Goal: Obtain resource: Download file/media

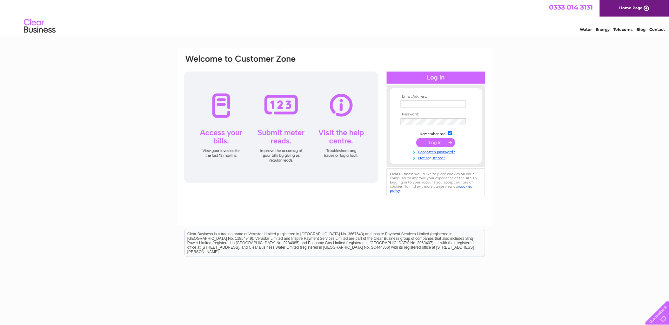
type input "julia.swift@holmentimber.com"
click at [433, 144] on input "submit" at bounding box center [435, 142] width 39 height 9
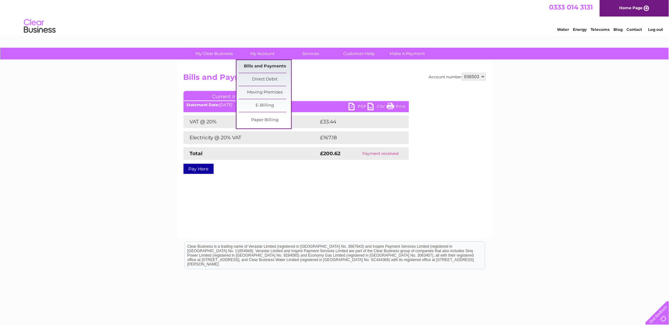
click at [259, 63] on link "Bills and Payments" at bounding box center [265, 66] width 52 height 13
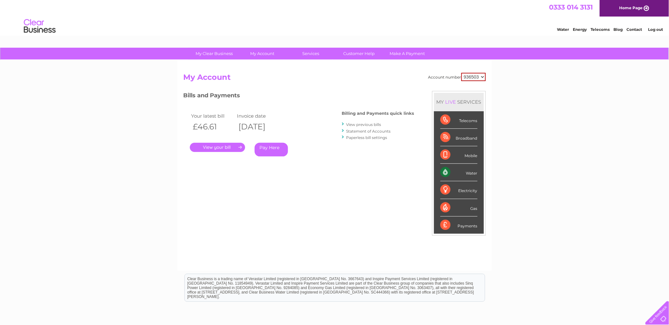
click at [218, 147] on link "." at bounding box center [217, 147] width 55 height 9
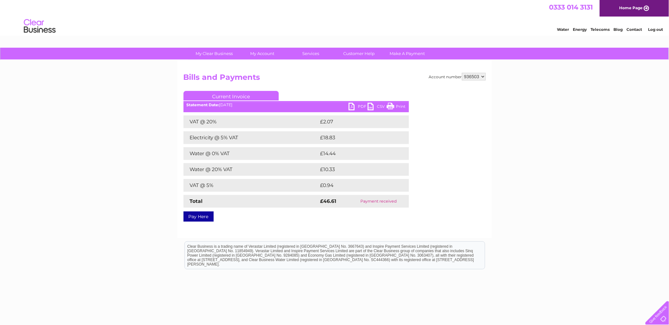
click at [352, 104] on link "PDF" at bounding box center [358, 107] width 19 height 9
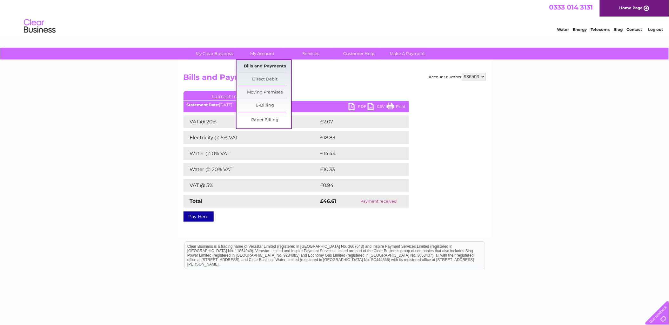
click at [270, 65] on link "Bills and Payments" at bounding box center [265, 66] width 52 height 13
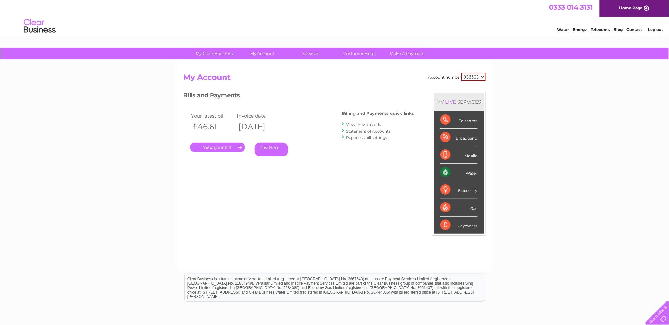
click at [220, 148] on link "." at bounding box center [217, 147] width 55 height 9
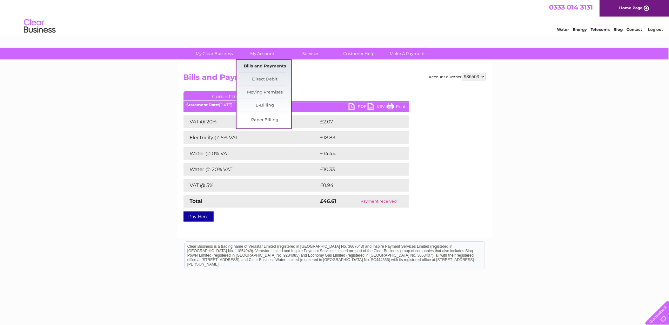
click at [264, 63] on link "Bills and Payments" at bounding box center [265, 66] width 52 height 13
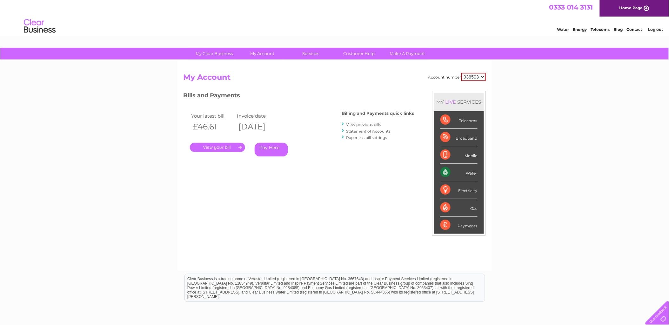
click at [372, 123] on link "View previous bills" at bounding box center [363, 124] width 35 height 5
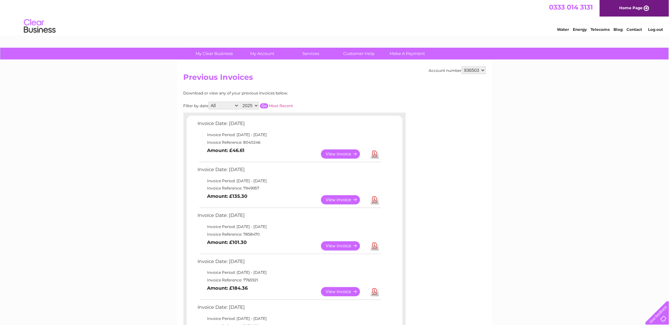
click at [340, 198] on link "View" at bounding box center [344, 199] width 47 height 9
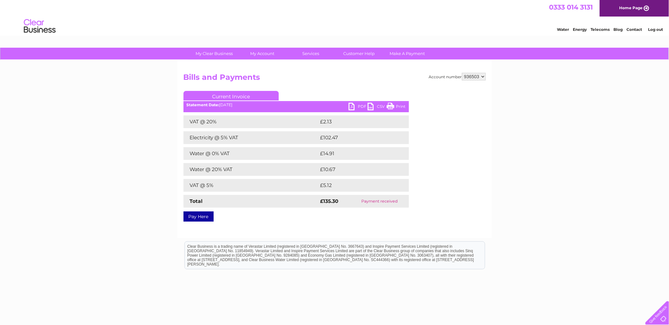
click at [361, 105] on link "PDF" at bounding box center [358, 107] width 19 height 9
